Goal: Book appointment/travel/reservation

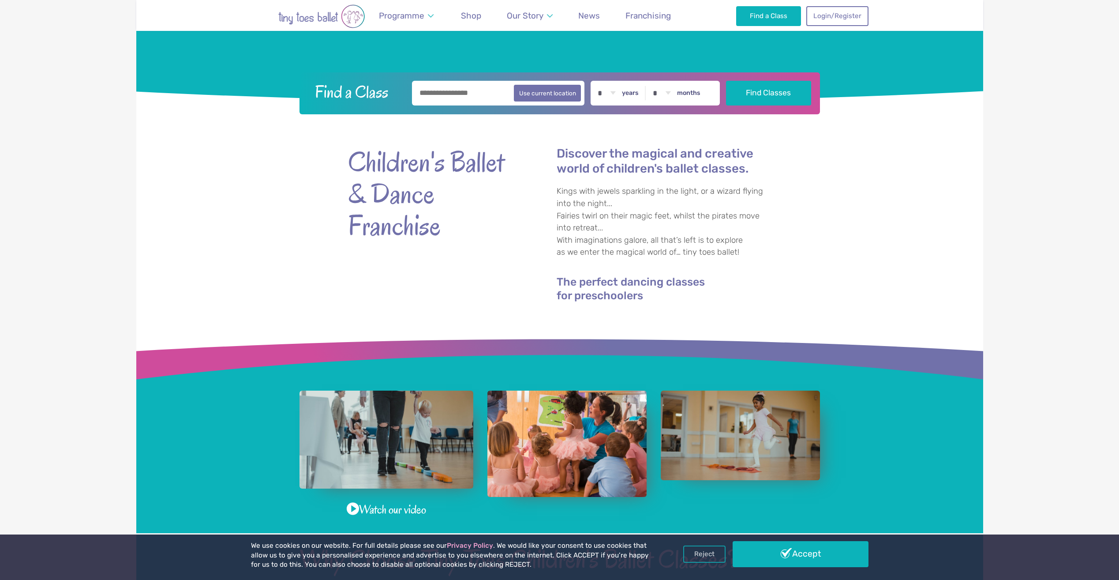
scroll to position [132, 0]
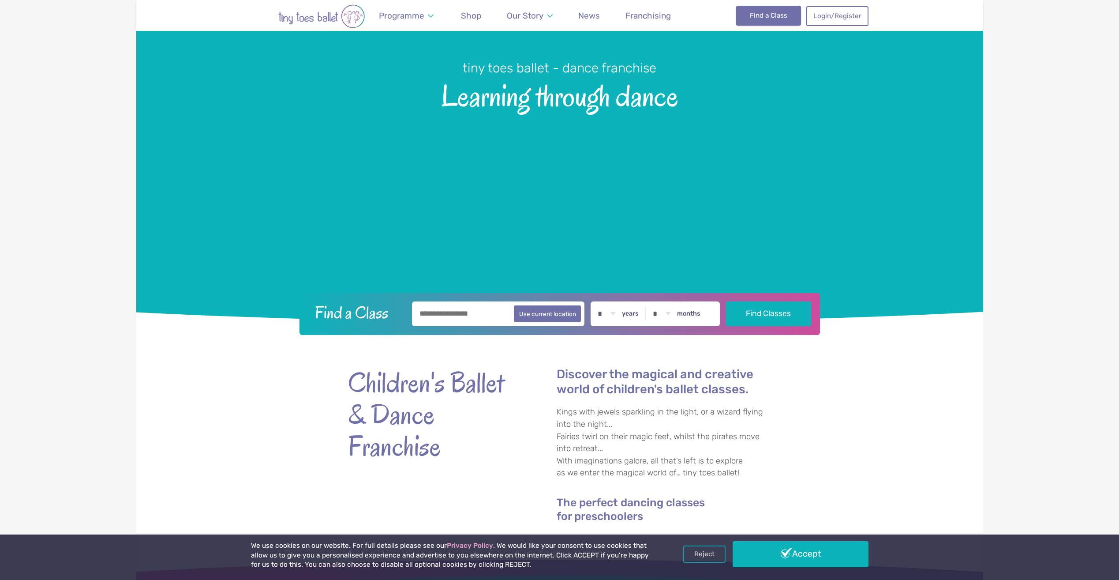
click at [773, 18] on link "Find a Class" at bounding box center [768, 15] width 65 height 19
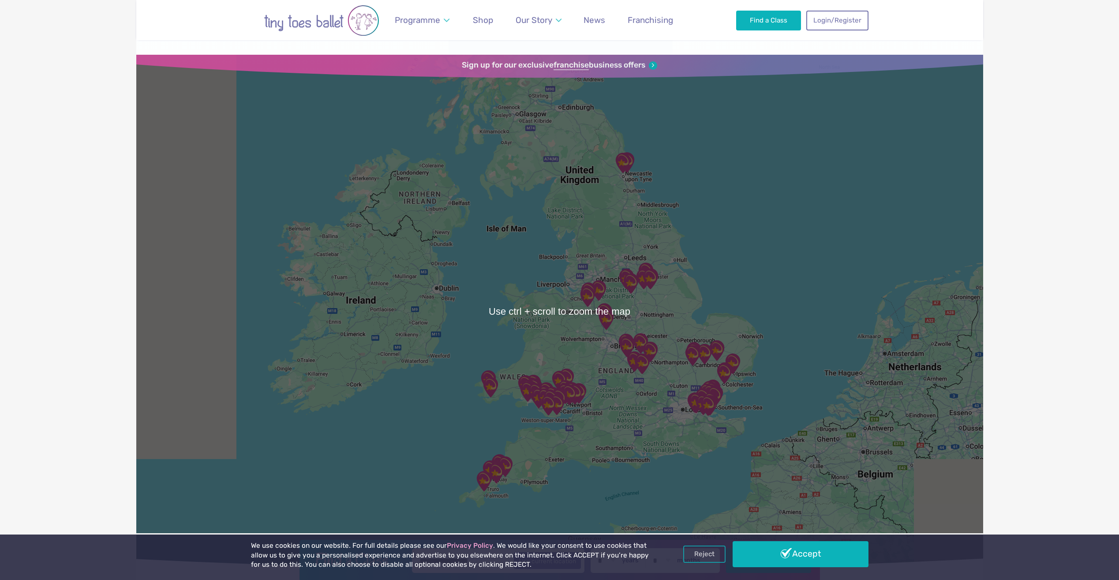
scroll to position [44, 0]
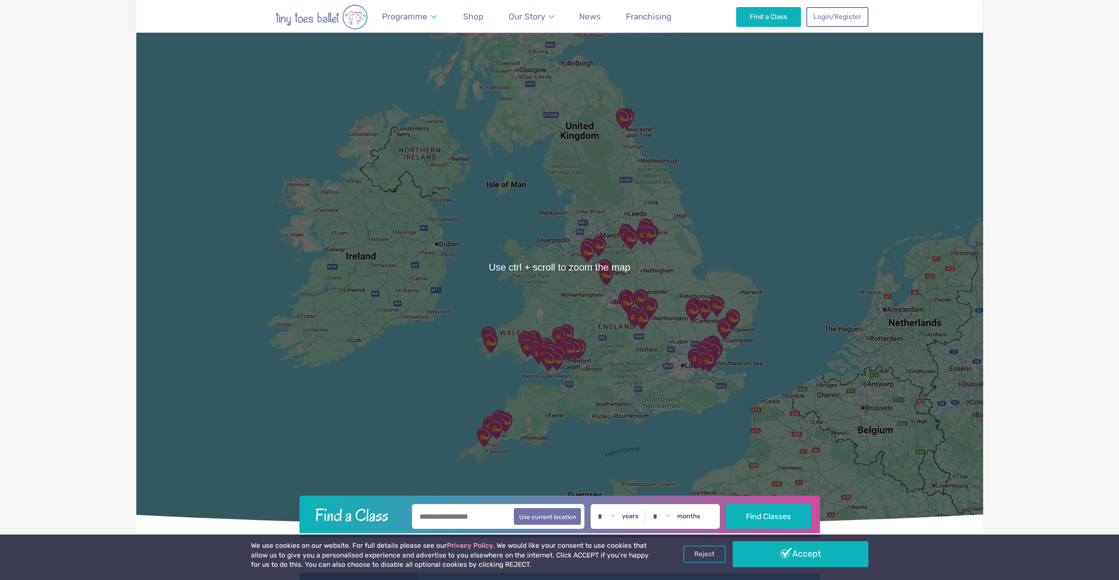
click at [495, 434] on img "St Austell Leisure Centre" at bounding box center [496, 429] width 22 height 22
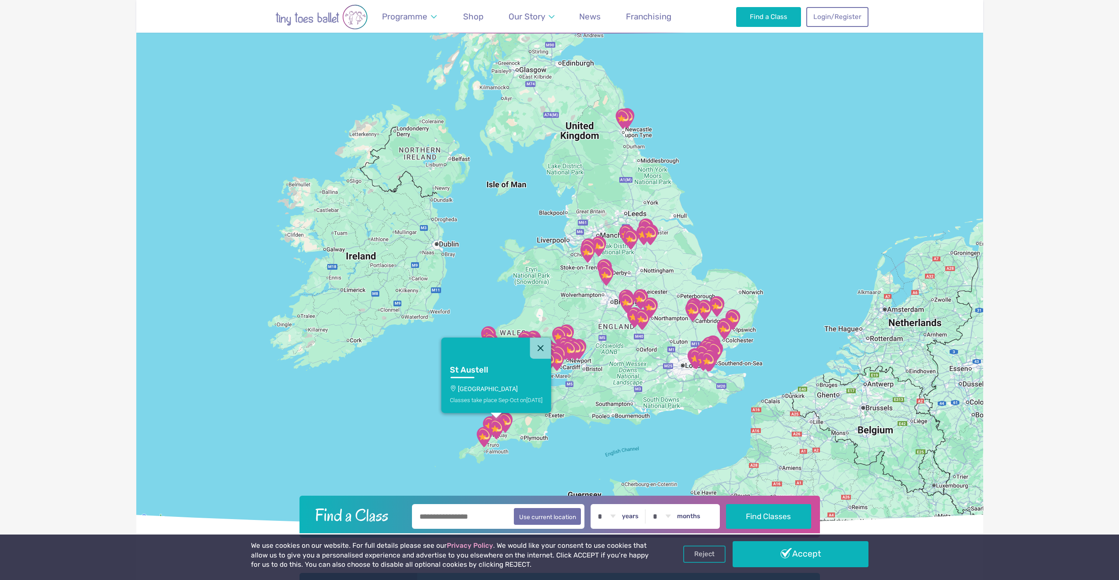
click at [500, 424] on img "St Austell Leisure Centre" at bounding box center [496, 429] width 22 height 22
click at [502, 398] on div "Classes take place Sep-Oct on Sunday" at bounding box center [496, 399] width 93 height 7
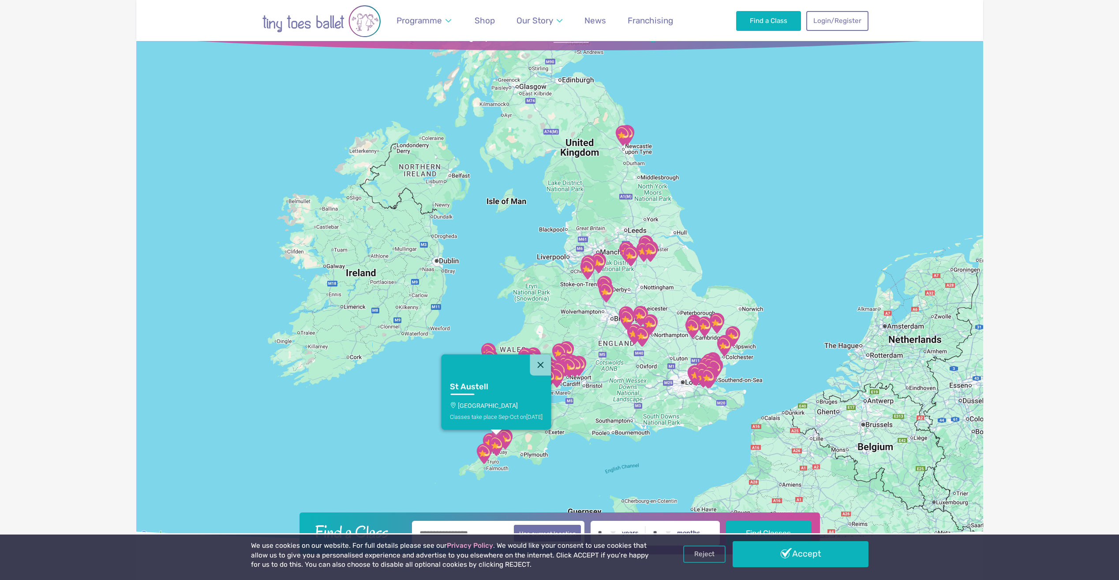
scroll to position [0, 0]
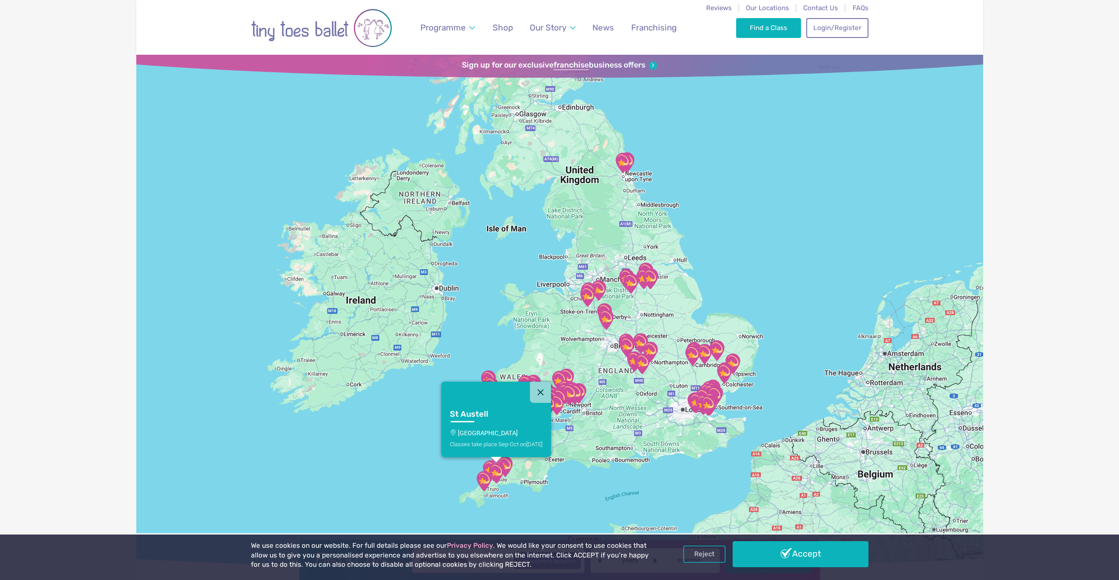
click at [275, 31] on img "Go to home page" at bounding box center [321, 28] width 141 height 45
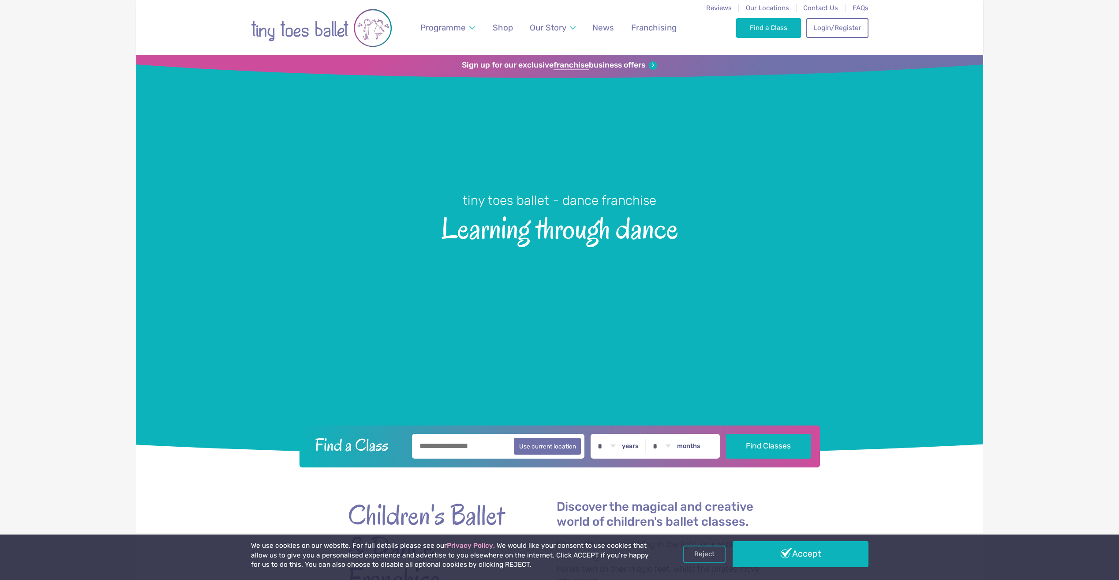
click at [455, 441] on input "text" at bounding box center [498, 446] width 173 height 25
type input "**********"
click at [726, 434] on button "Find Classes" at bounding box center [768, 446] width 85 height 25
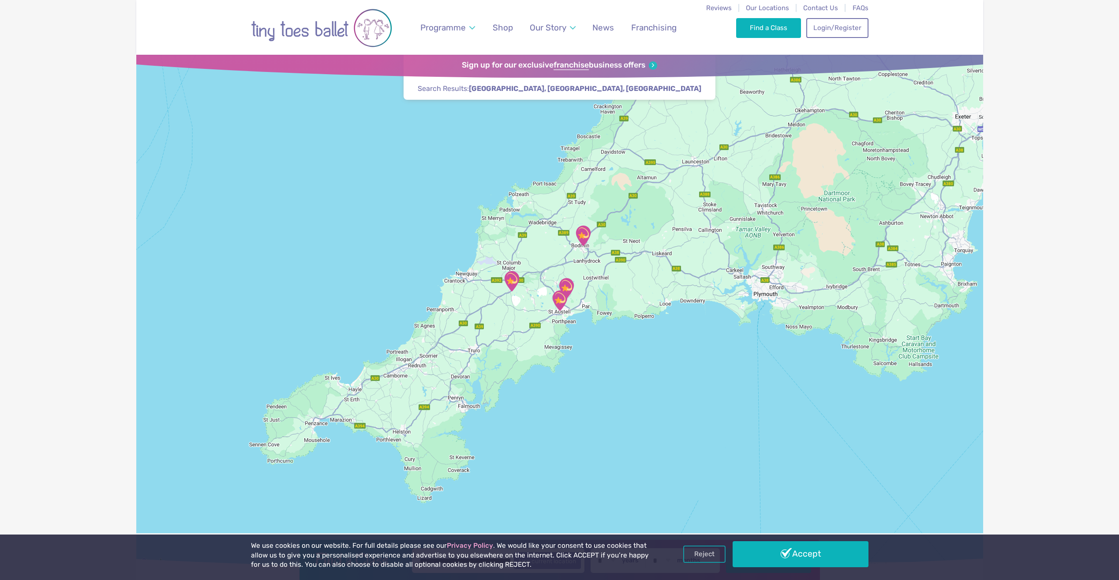
click at [560, 304] on img "St Austell Leisure Centre" at bounding box center [560, 300] width 22 height 22
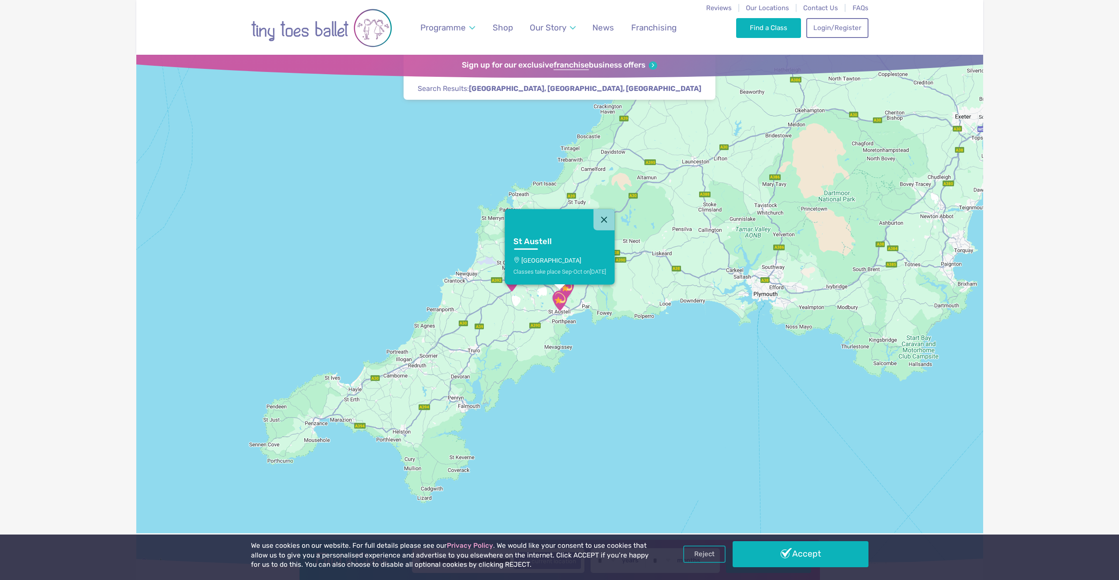
click at [559, 269] on div "Classes take place Sep-Oct on Sunday" at bounding box center [560, 271] width 93 height 7
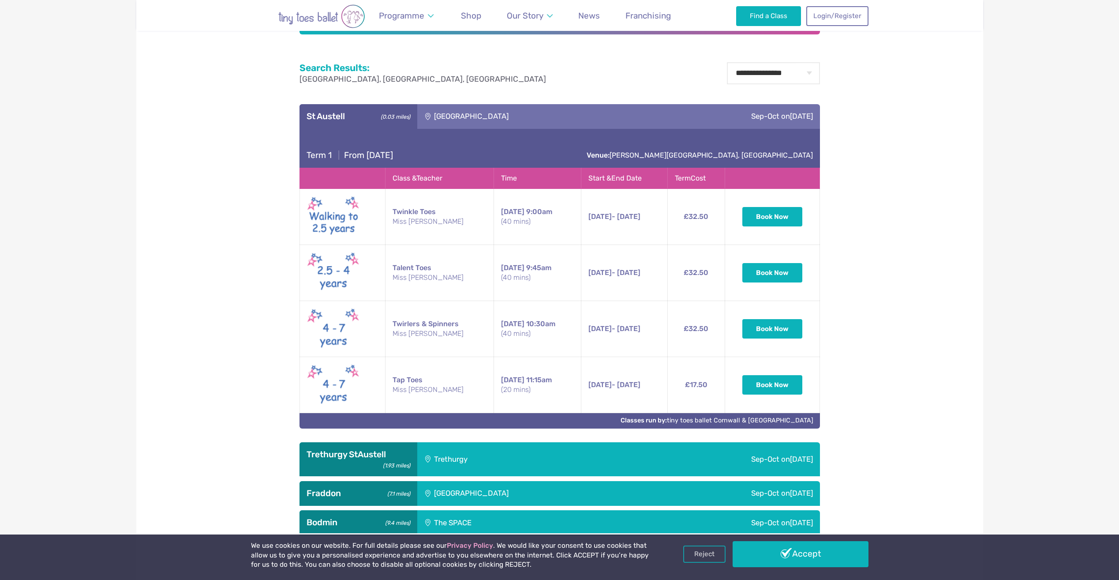
scroll to position [616, 0]
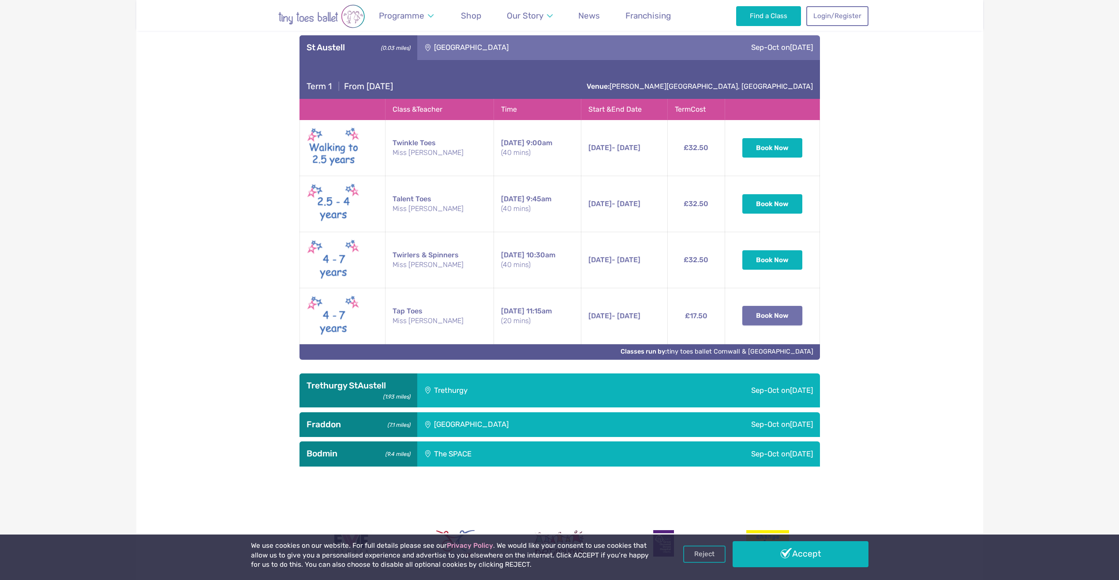
click at [781, 311] on button "Book Now" at bounding box center [773, 315] width 60 height 19
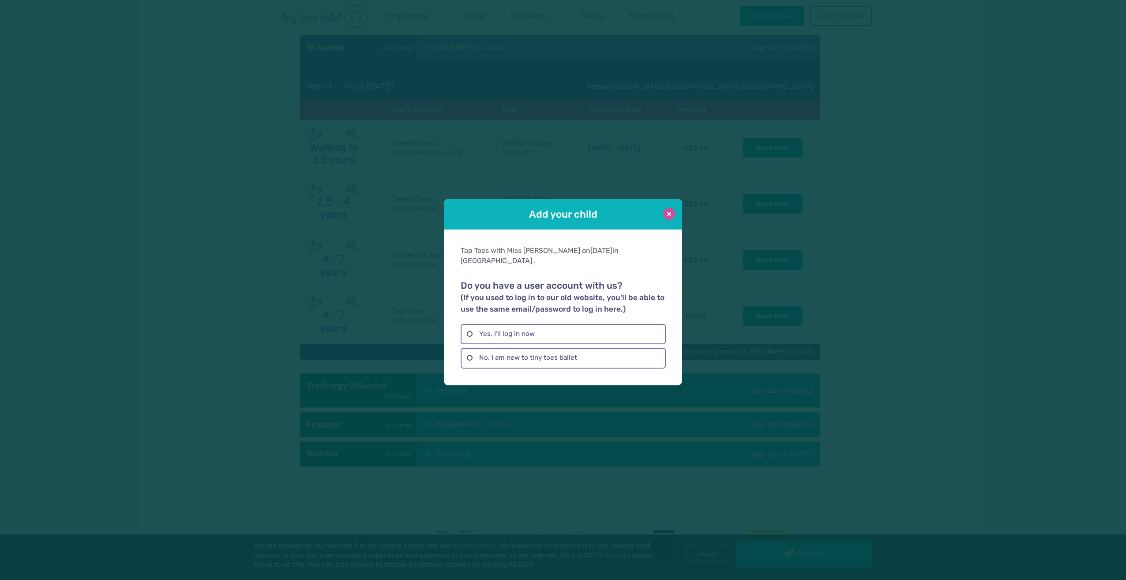
click at [670, 220] on button at bounding box center [669, 214] width 12 height 12
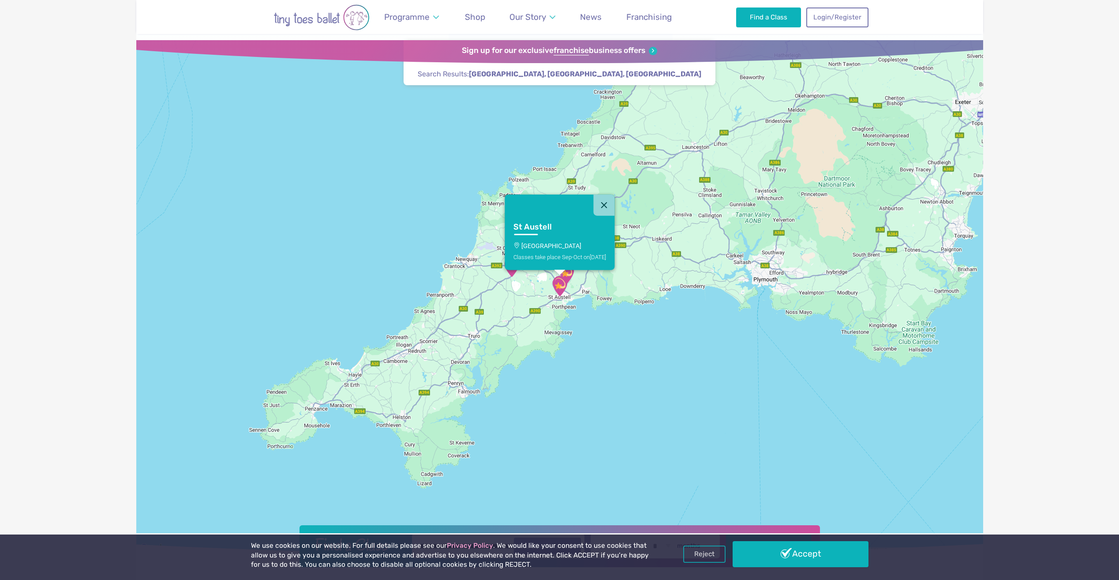
scroll to position [0, 0]
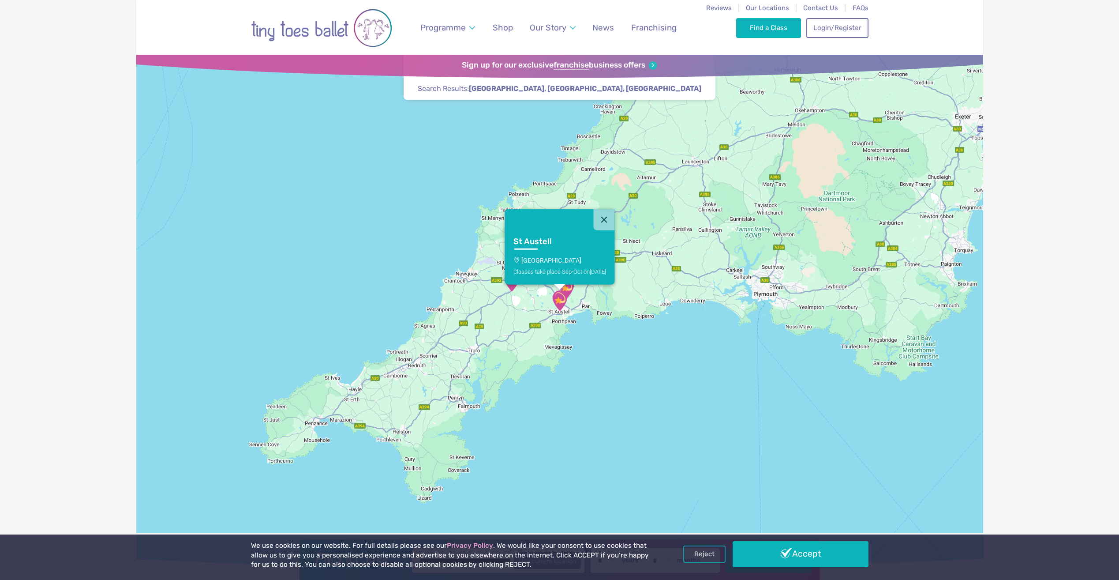
click at [306, 28] on img "Go to home page" at bounding box center [321, 28] width 141 height 45
